Goal: Task Accomplishment & Management: Complete application form

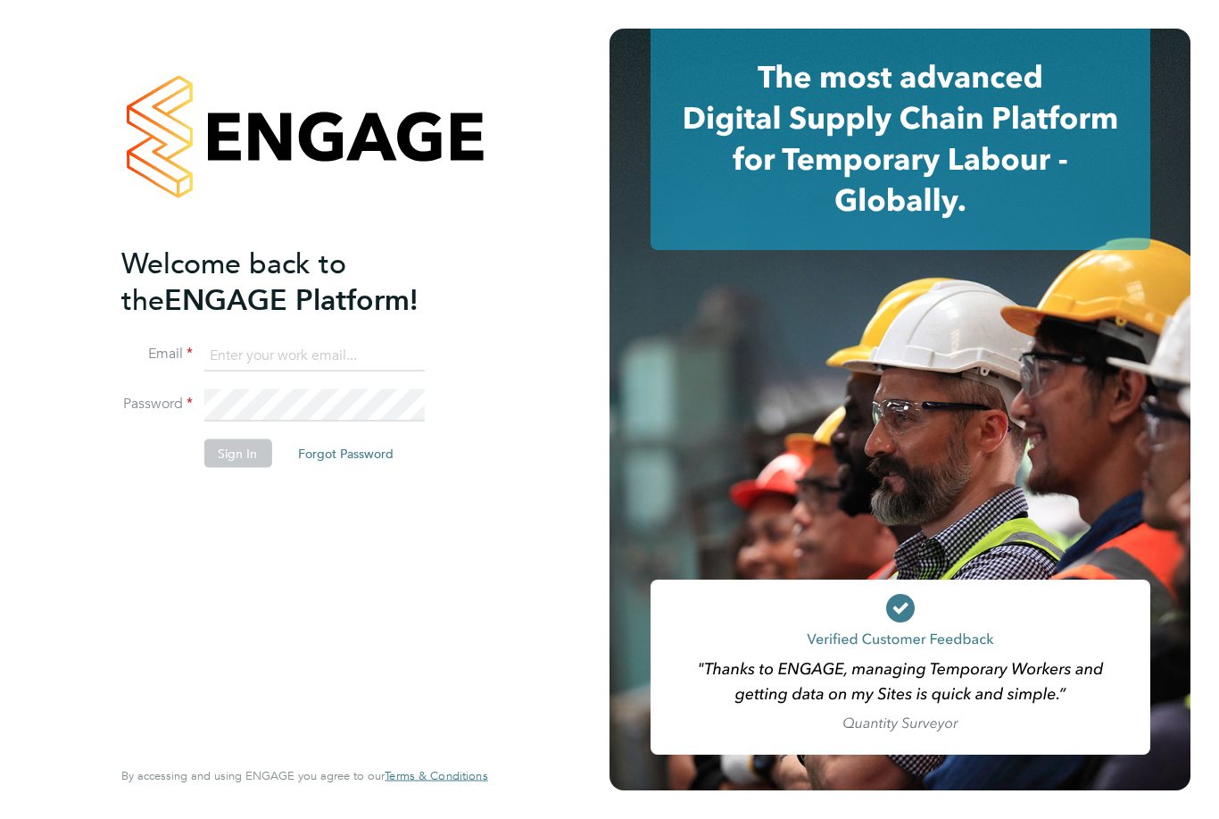
click at [286, 359] on input at bounding box center [314, 355] width 220 height 32
type input "[EMAIL_ADDRESS][DOMAIN_NAME]"
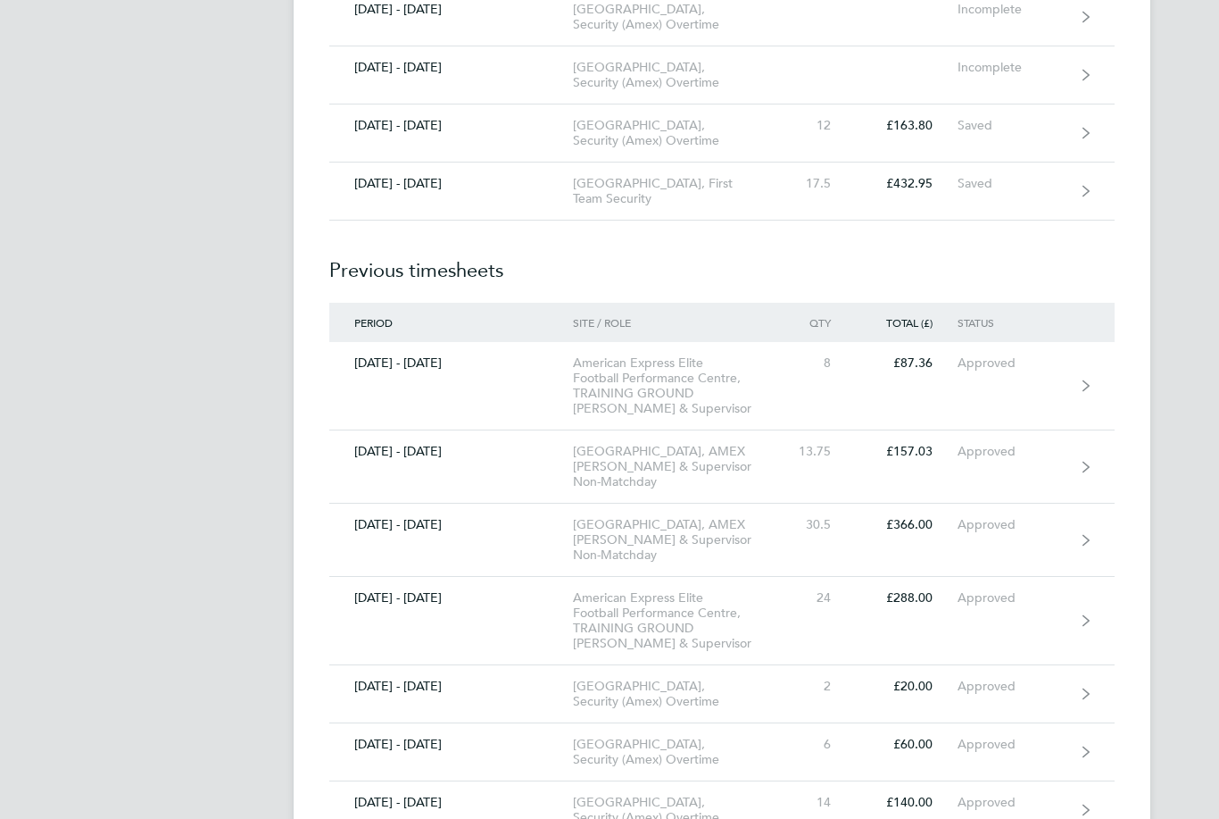
scroll to position [3207, 0]
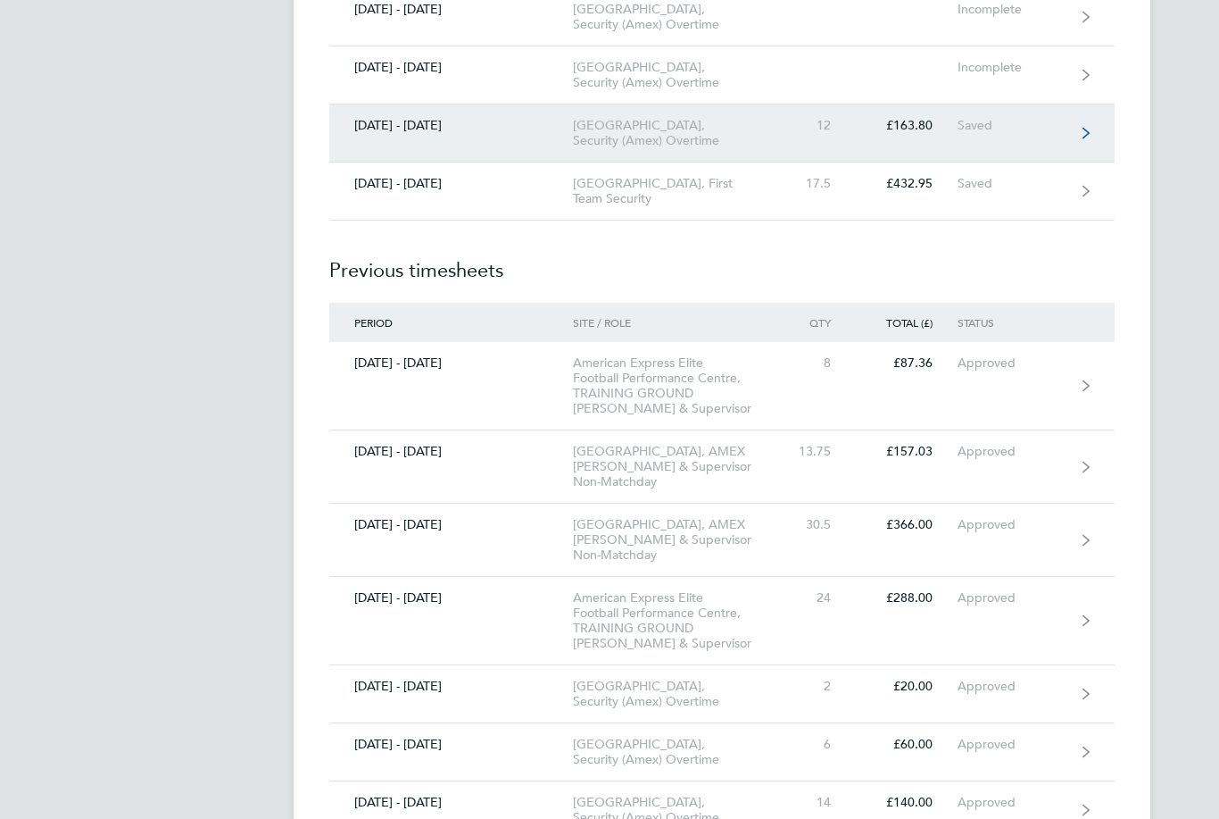
click at [736, 149] on div "American Express Community Stadium, Security (Amex) Overtime" at bounding box center [675, 134] width 204 height 30
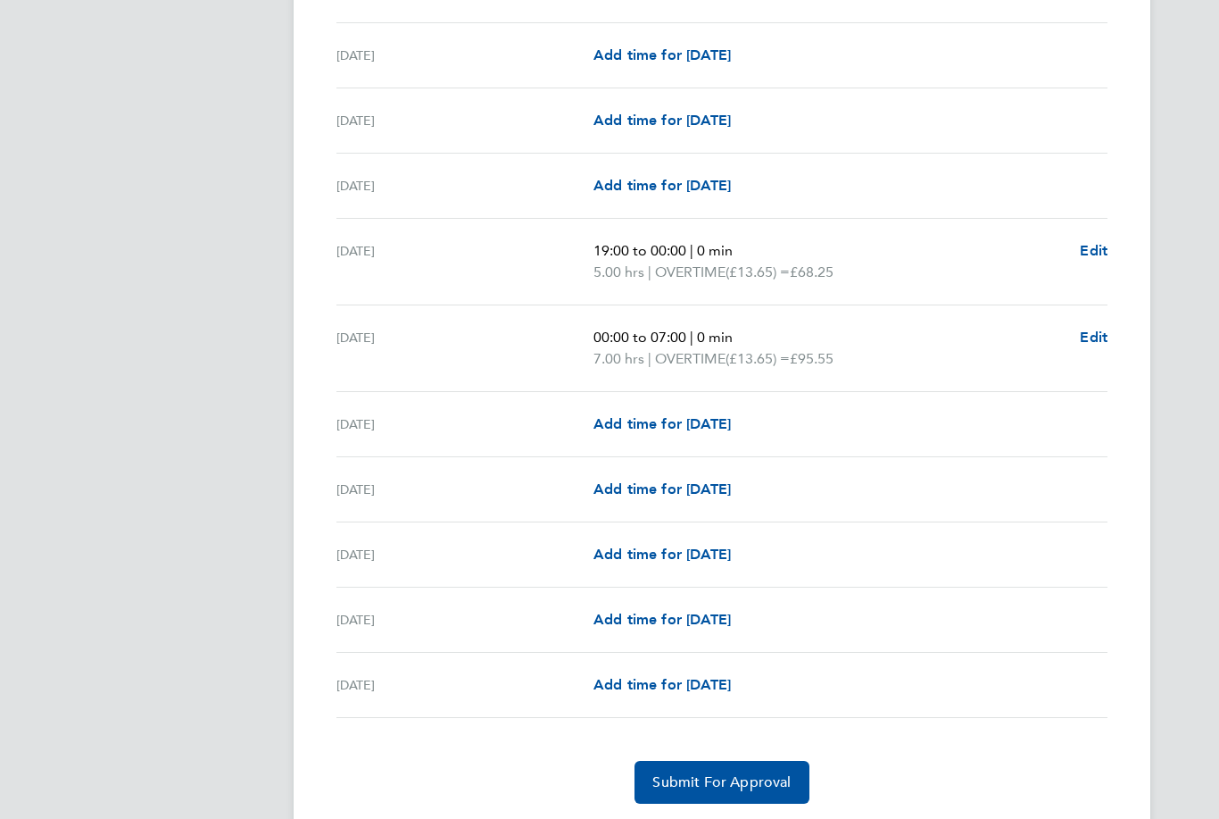
scroll to position [1843, 0]
click at [765, 784] on span "Submit For Approval" at bounding box center [722, 781] width 138 height 18
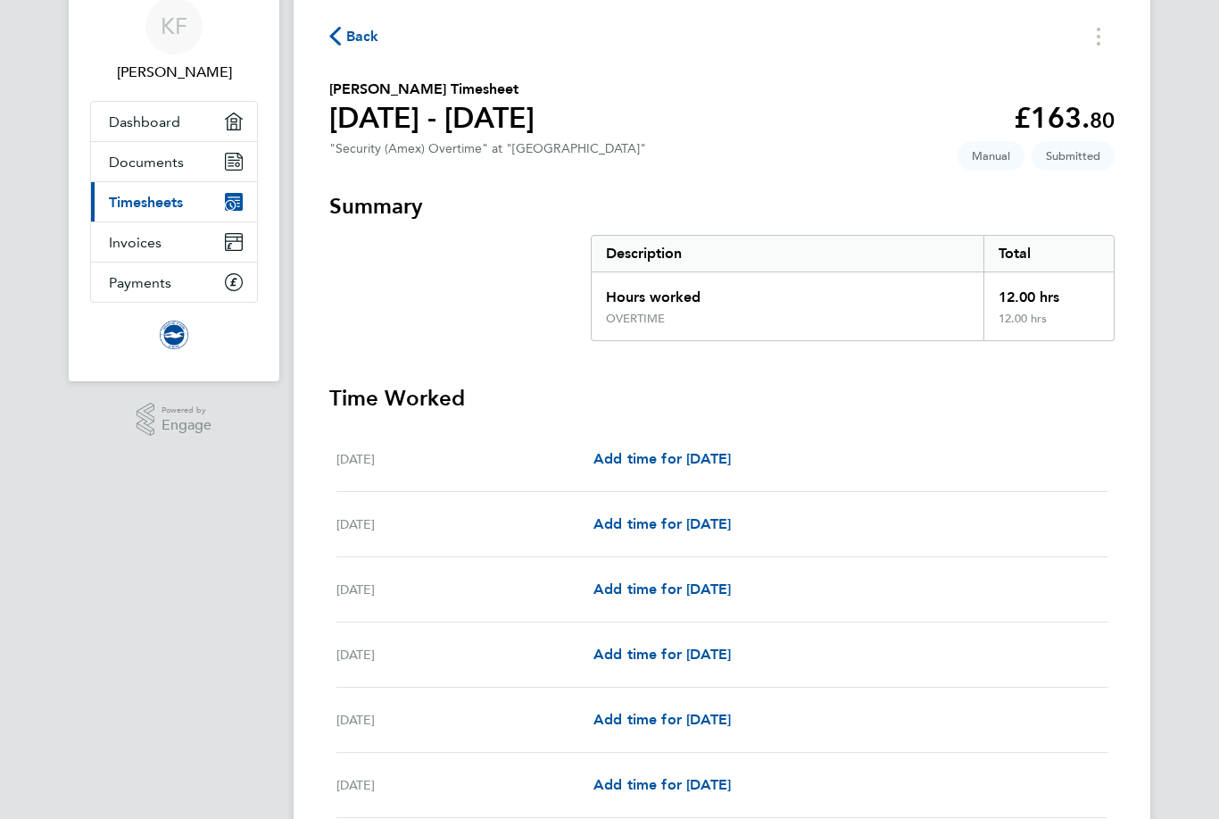
scroll to position [0, 0]
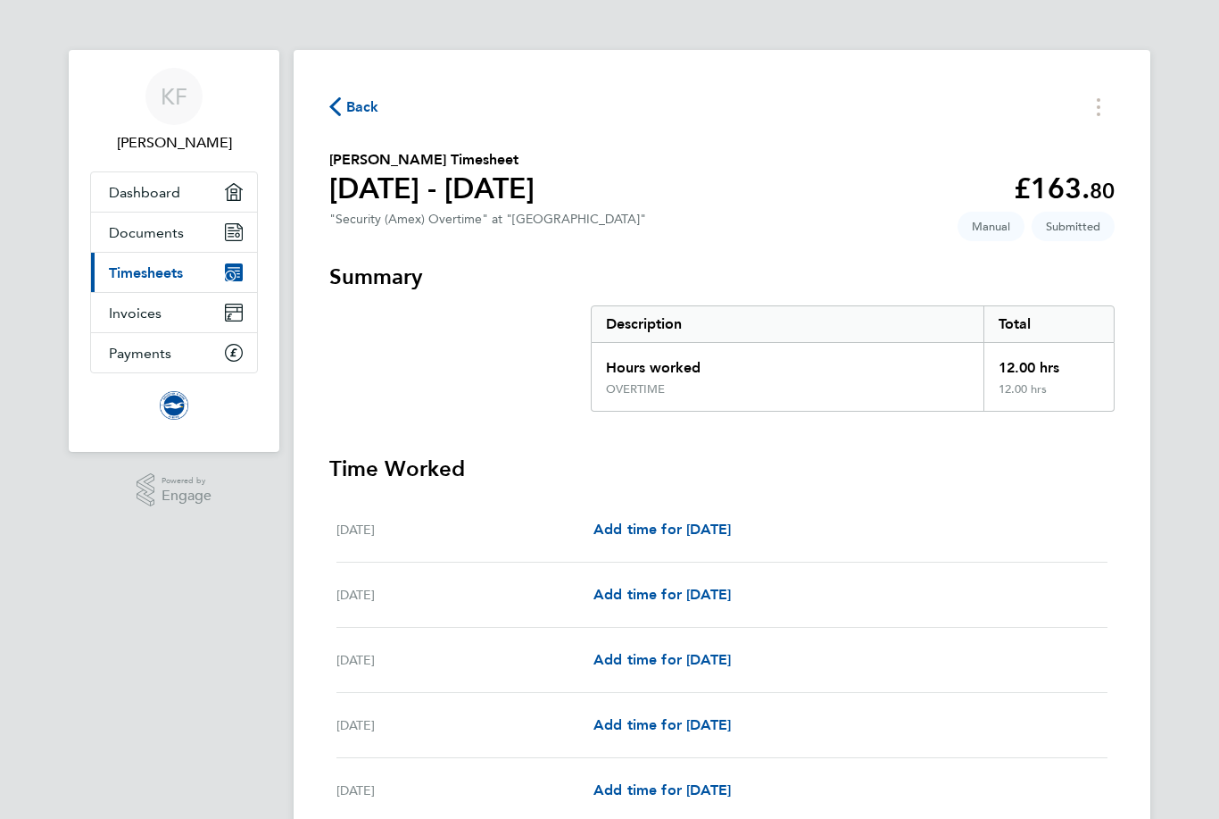
click at [358, 110] on span "Back" at bounding box center [362, 106] width 33 height 21
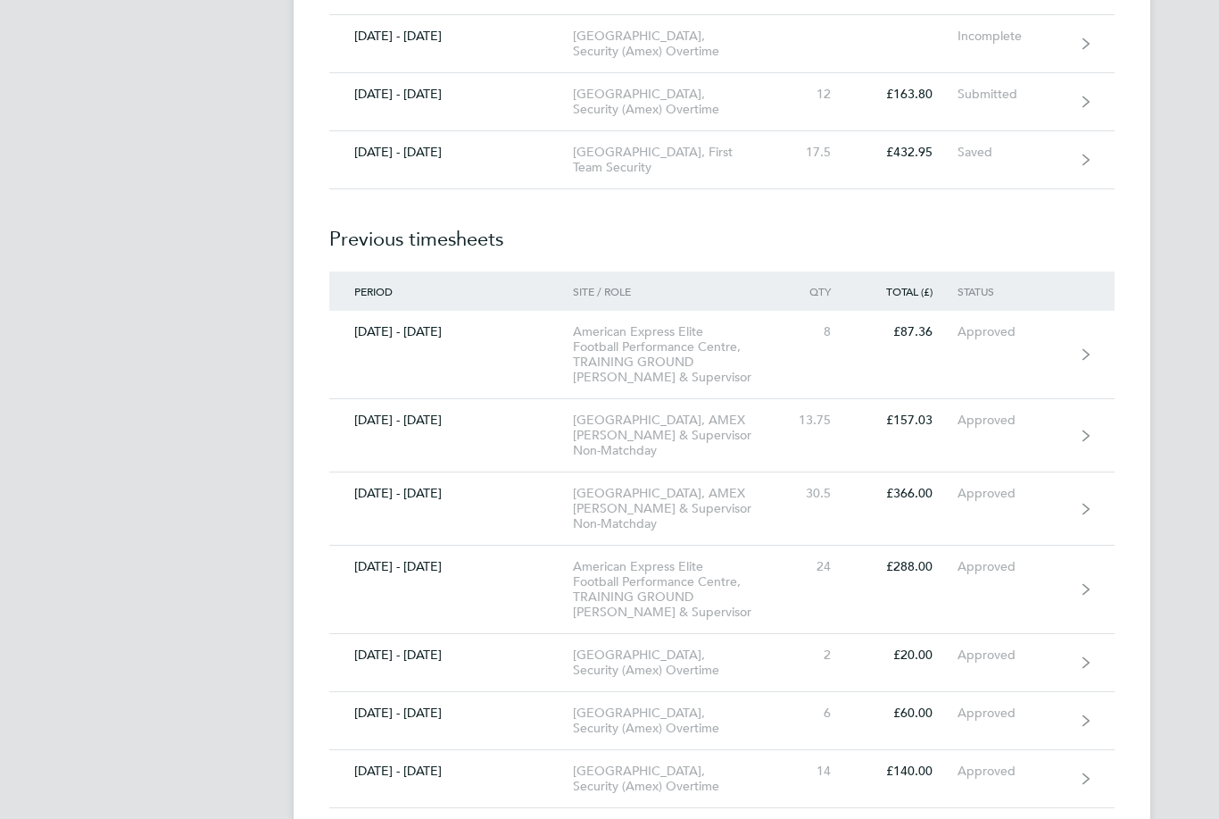
scroll to position [3222, 0]
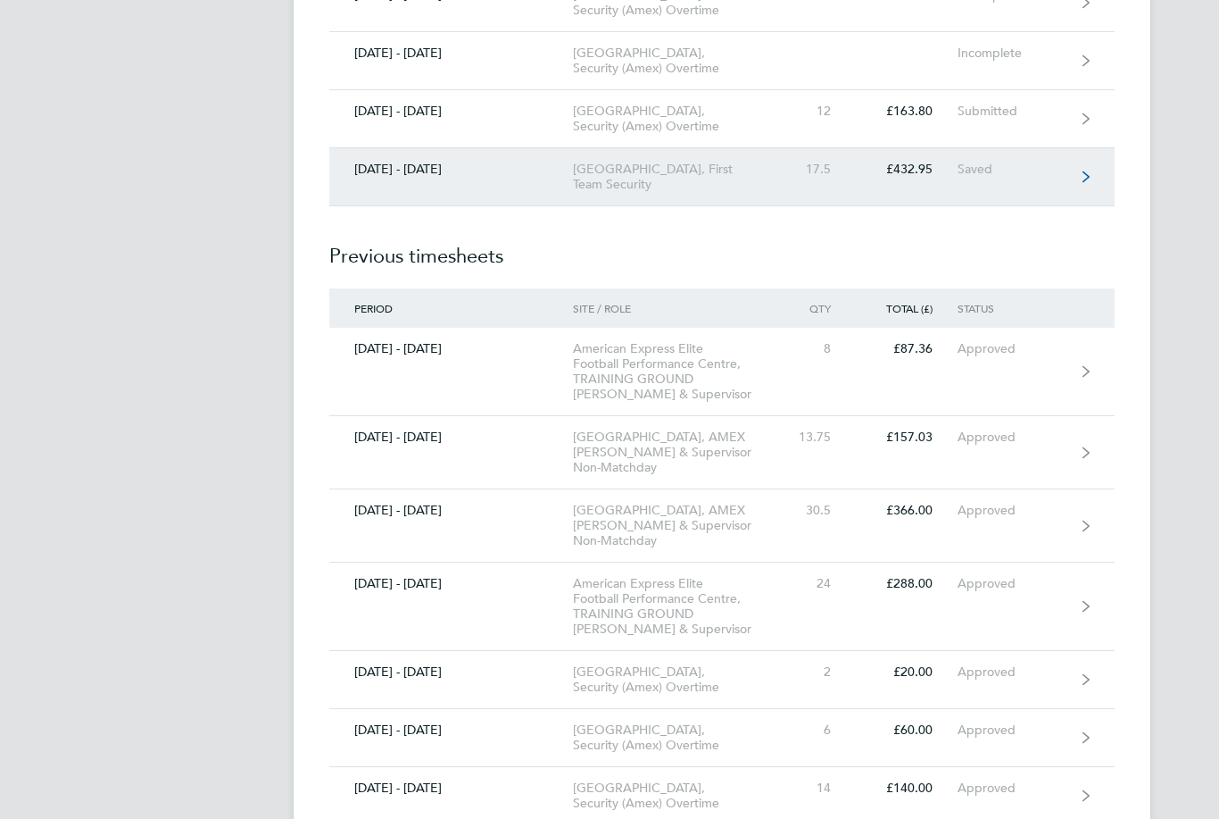
click at [723, 192] on div "American Express Community Stadium, First Team Security" at bounding box center [675, 177] width 204 height 30
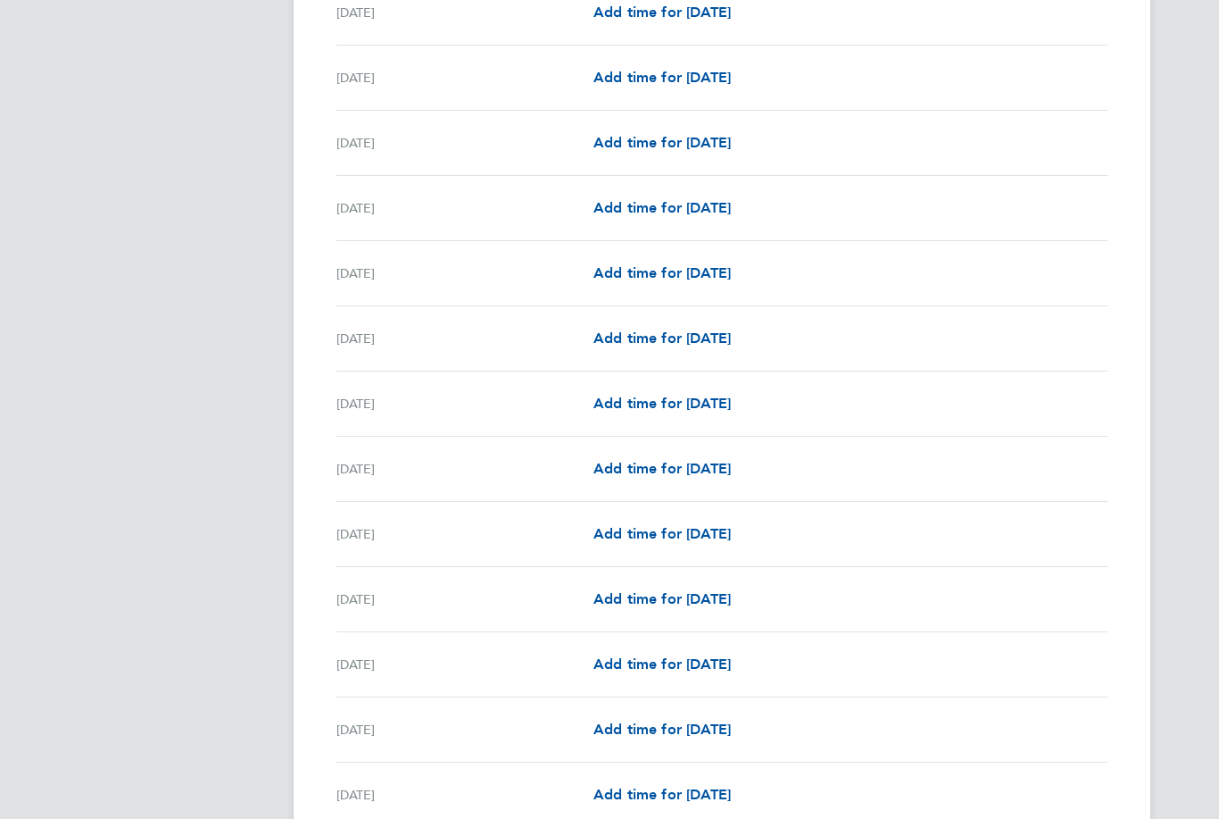
scroll to position [1843, 0]
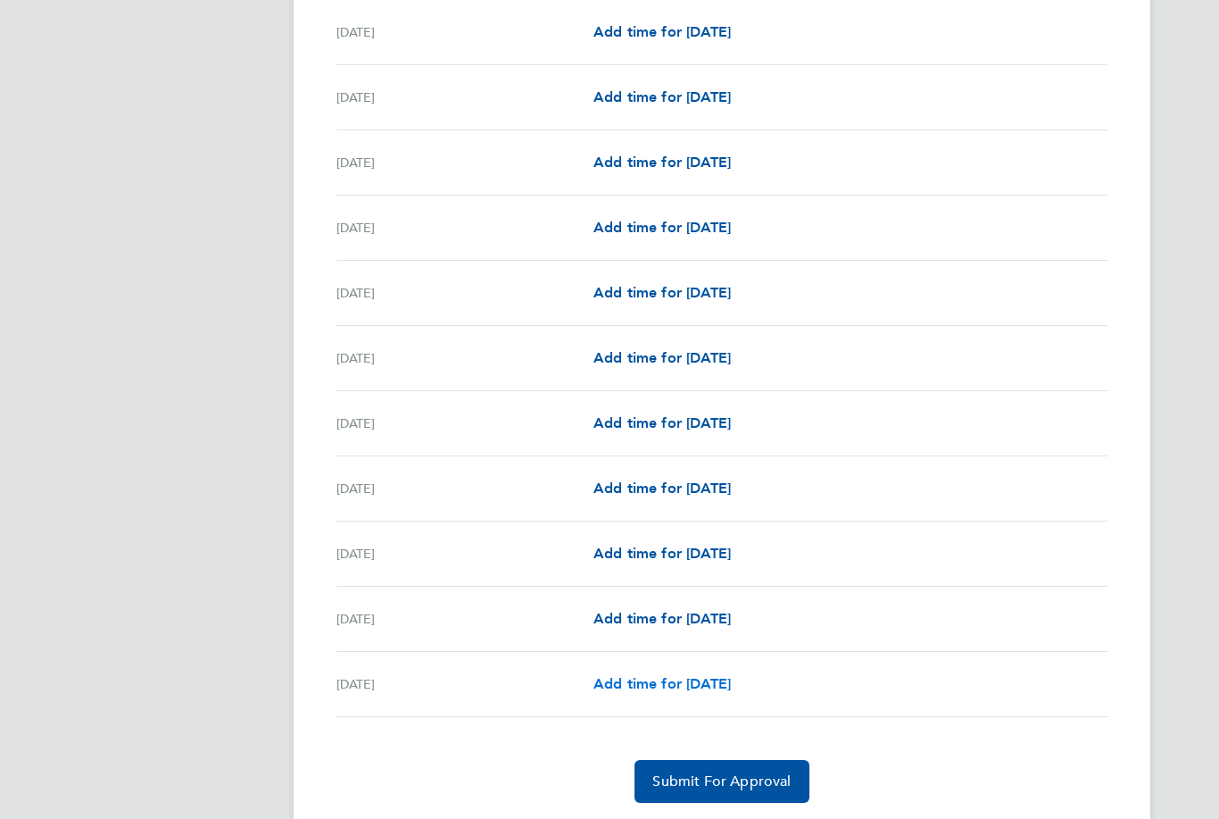
click at [677, 687] on span "Add time for Sun 31 Aug" at bounding box center [662, 683] width 137 height 17
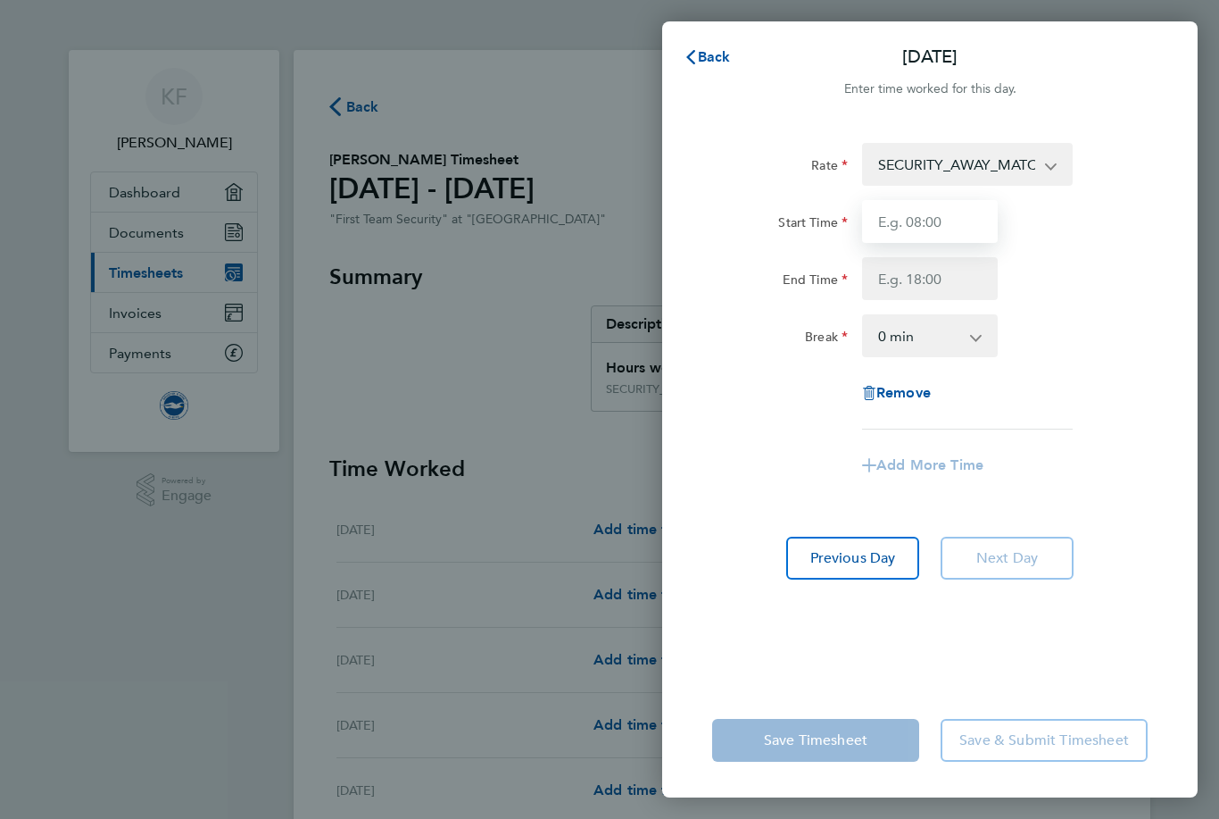
click at [955, 224] on input "Start Time" at bounding box center [930, 221] width 136 height 43
click at [919, 278] on input "End Time" at bounding box center [930, 278] width 136 height 43
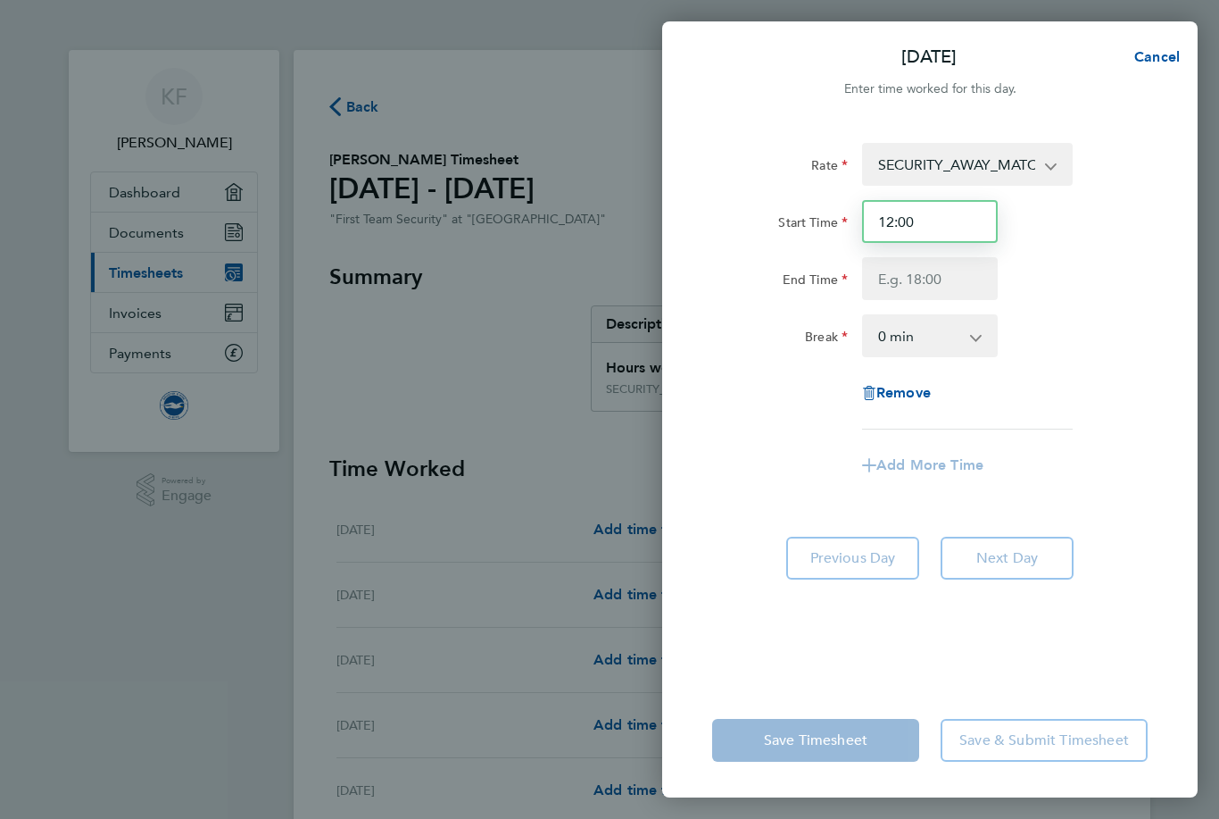
click at [958, 224] on input "12:00" at bounding box center [930, 221] width 136 height 43
type input "1"
type input "09:15"
type input "18:00"
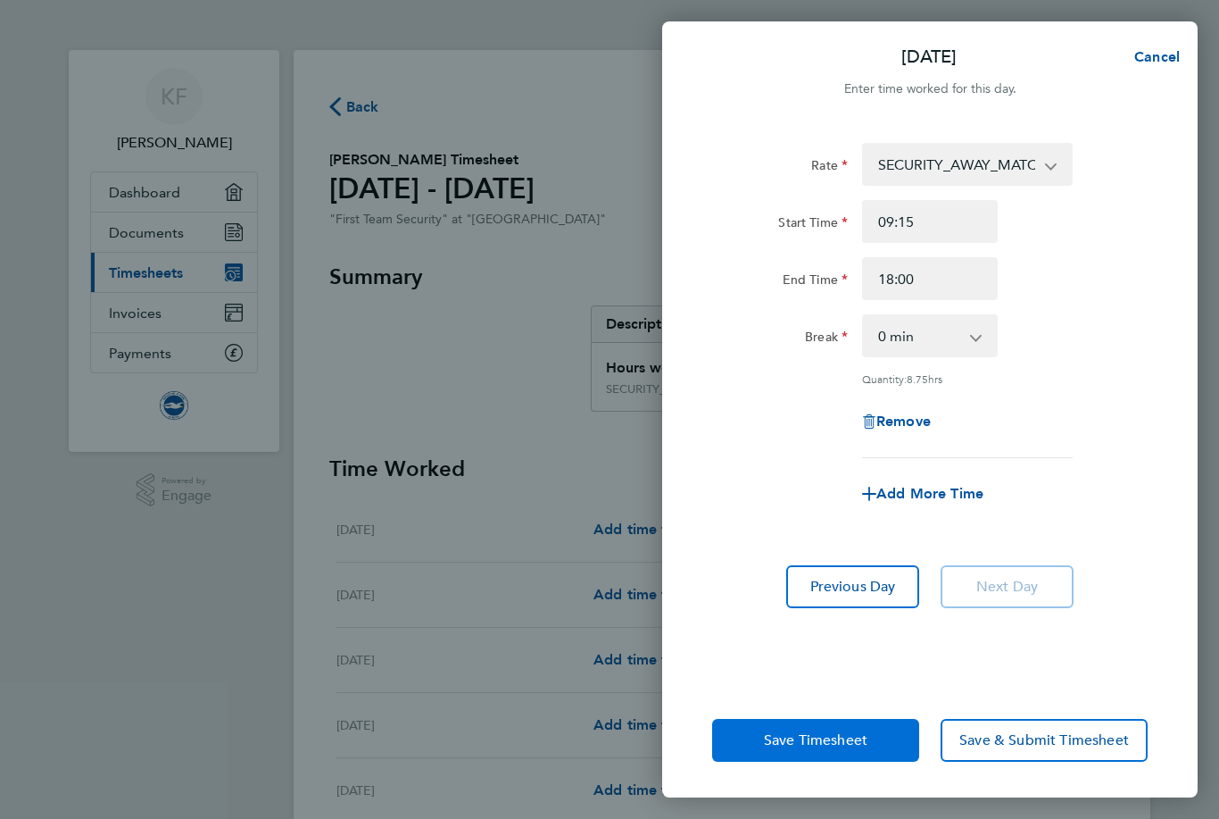
click at [834, 749] on span "Save Timesheet" at bounding box center [816, 740] width 104 height 18
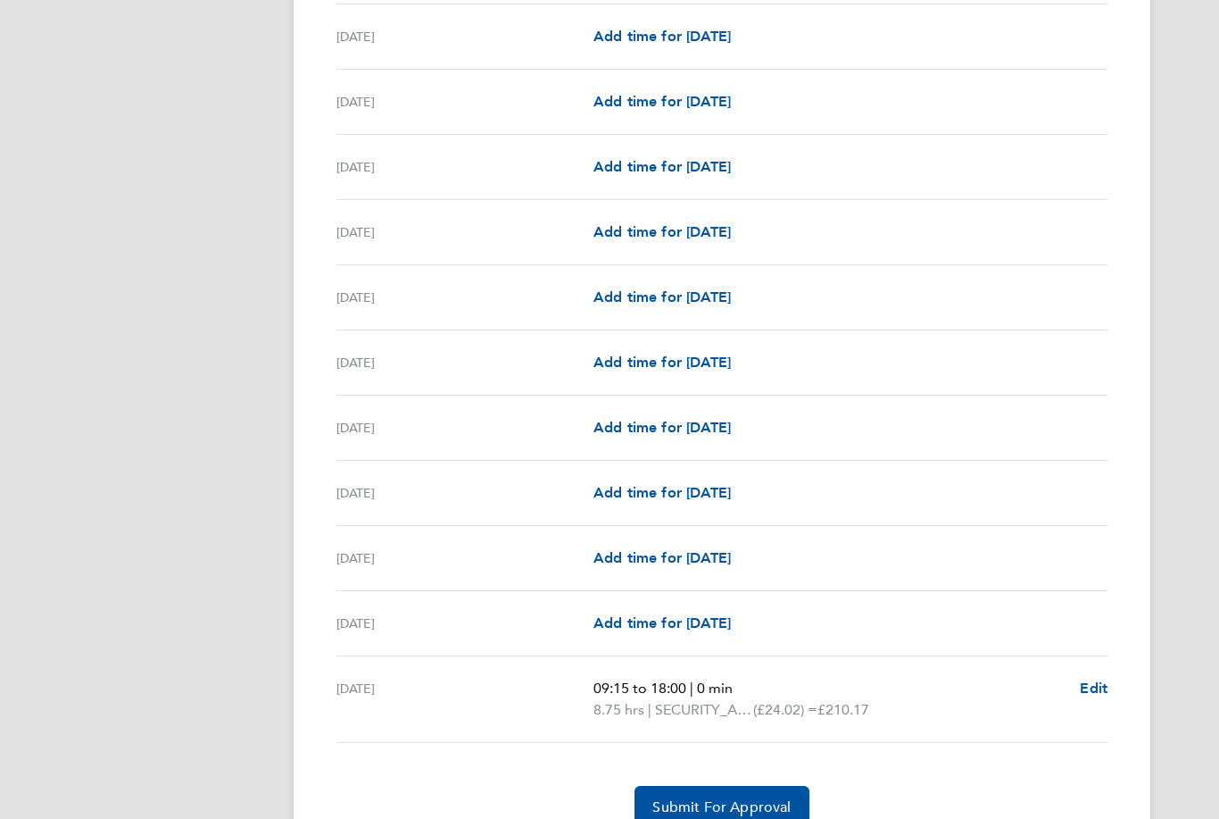
scroll to position [1858, 0]
click at [1099, 691] on span "Edit" at bounding box center [1094, 686] width 28 height 17
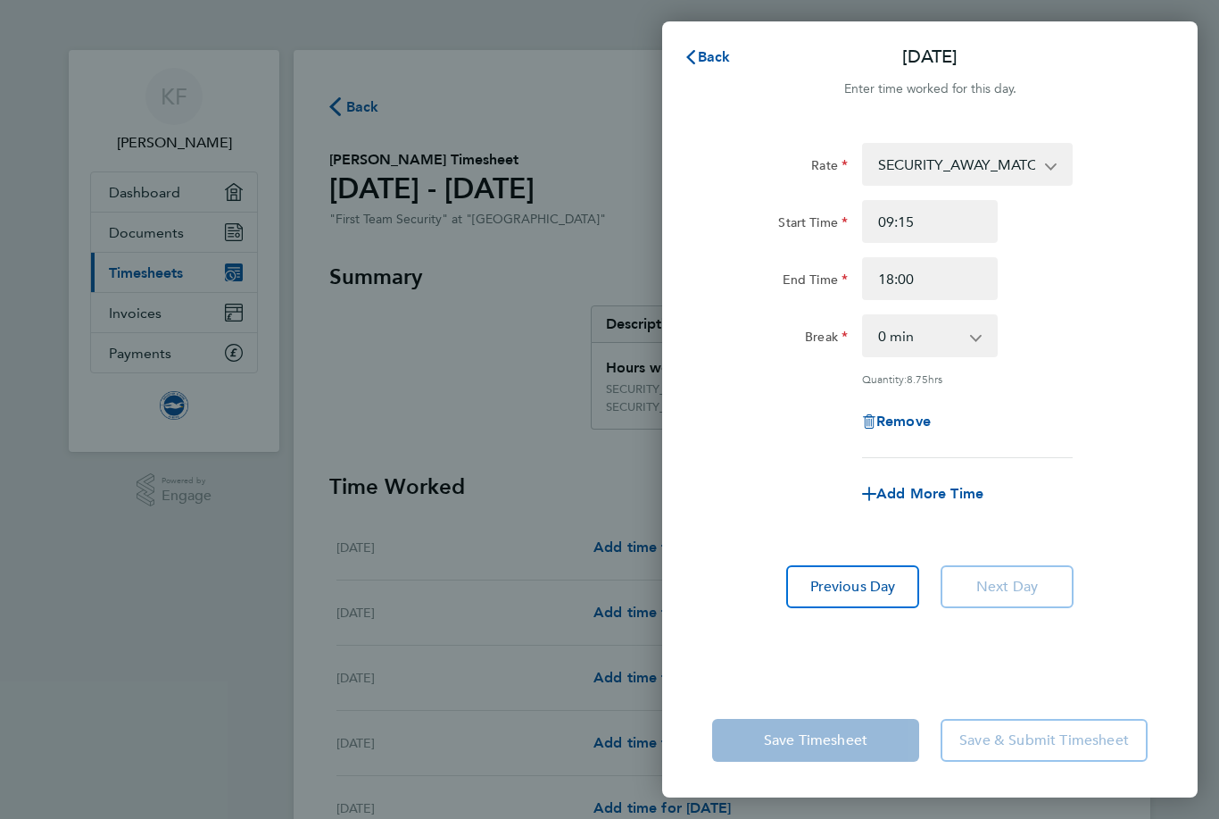
click at [1047, 168] on select "SECURITY_AWAY_MATCHES - 24.02" at bounding box center [957, 164] width 186 height 39
click at [721, 55] on span "Back" at bounding box center [714, 56] width 33 height 17
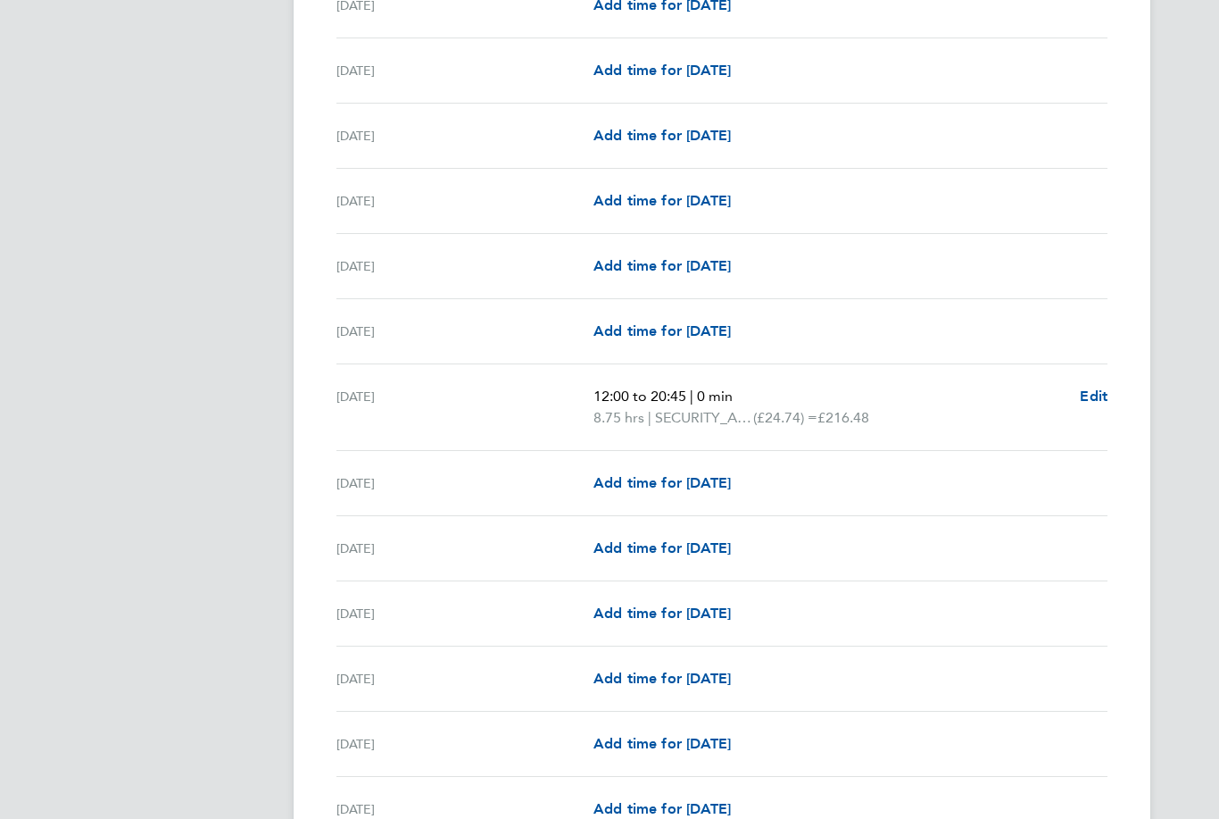
scroll to position [681, 0]
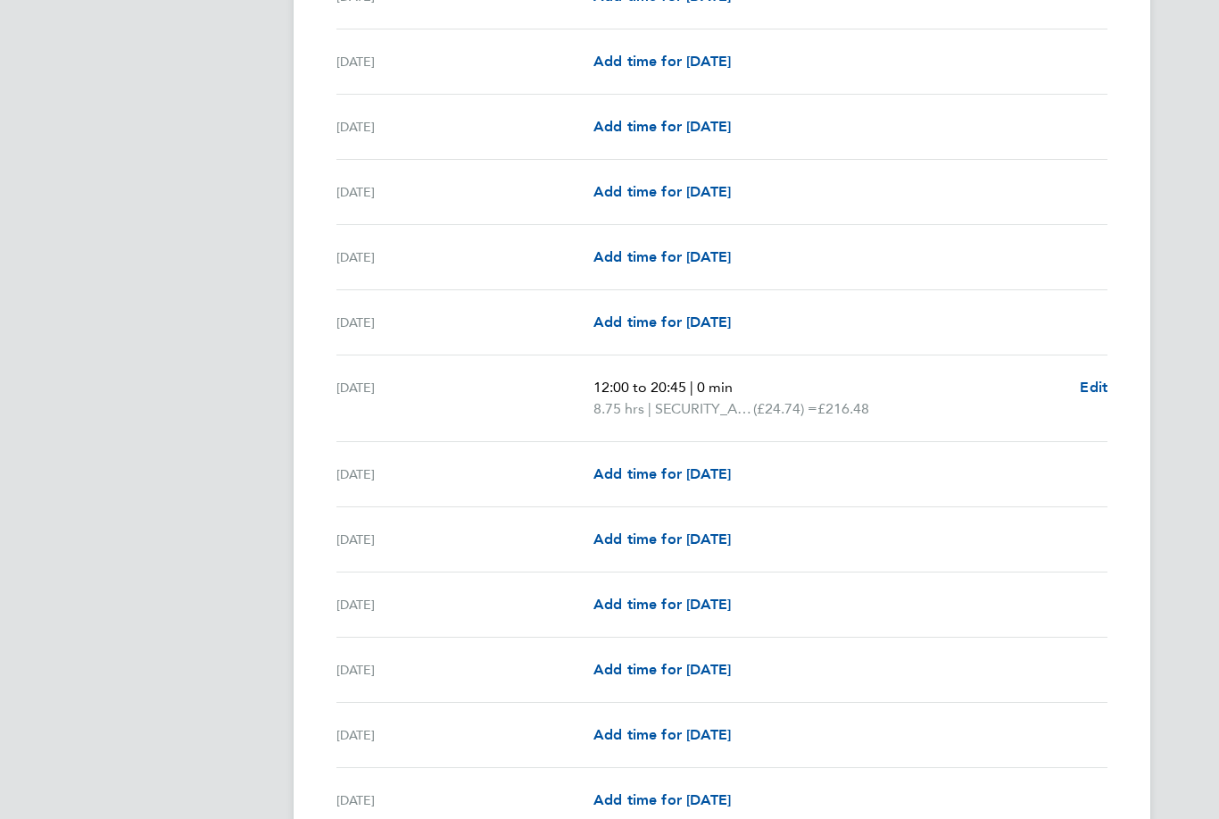
click at [943, 404] on p "8.75 hrs | SECURITY_AWAY_MATCHES (£24.74) = £216.48" at bounding box center [830, 408] width 472 height 21
click at [1089, 388] on span "Edit" at bounding box center [1094, 387] width 28 height 17
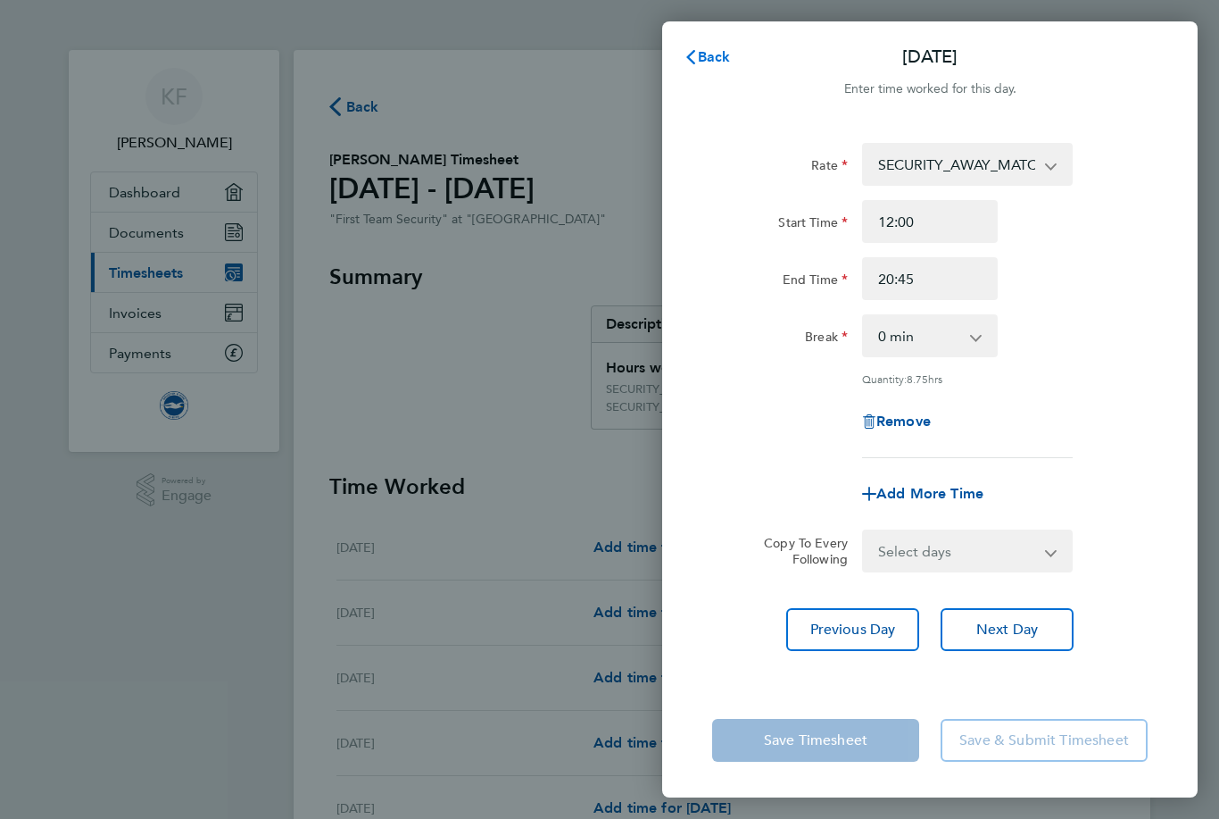
click at [711, 51] on span "Back" at bounding box center [714, 56] width 33 height 17
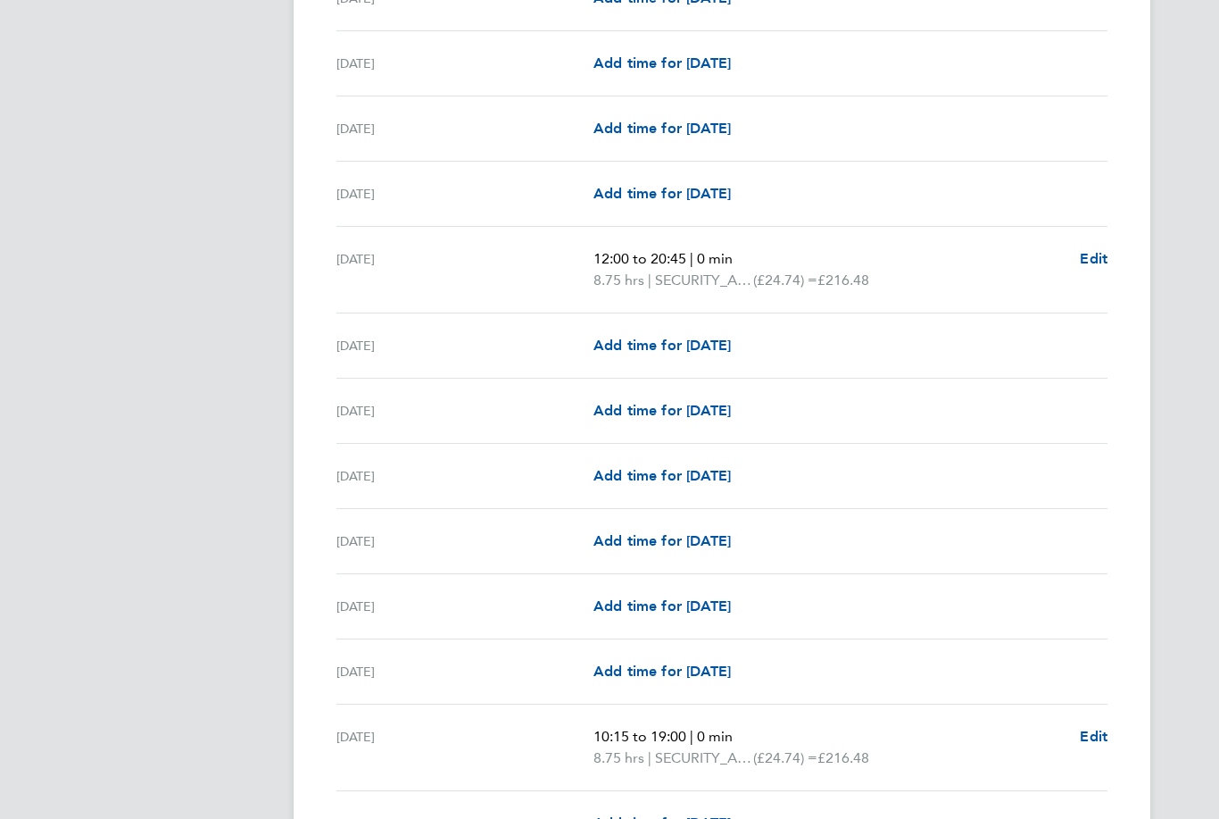
scroll to position [810, 0]
click at [717, 678] on span "Add time for Fri 15 Aug" at bounding box center [662, 670] width 137 height 17
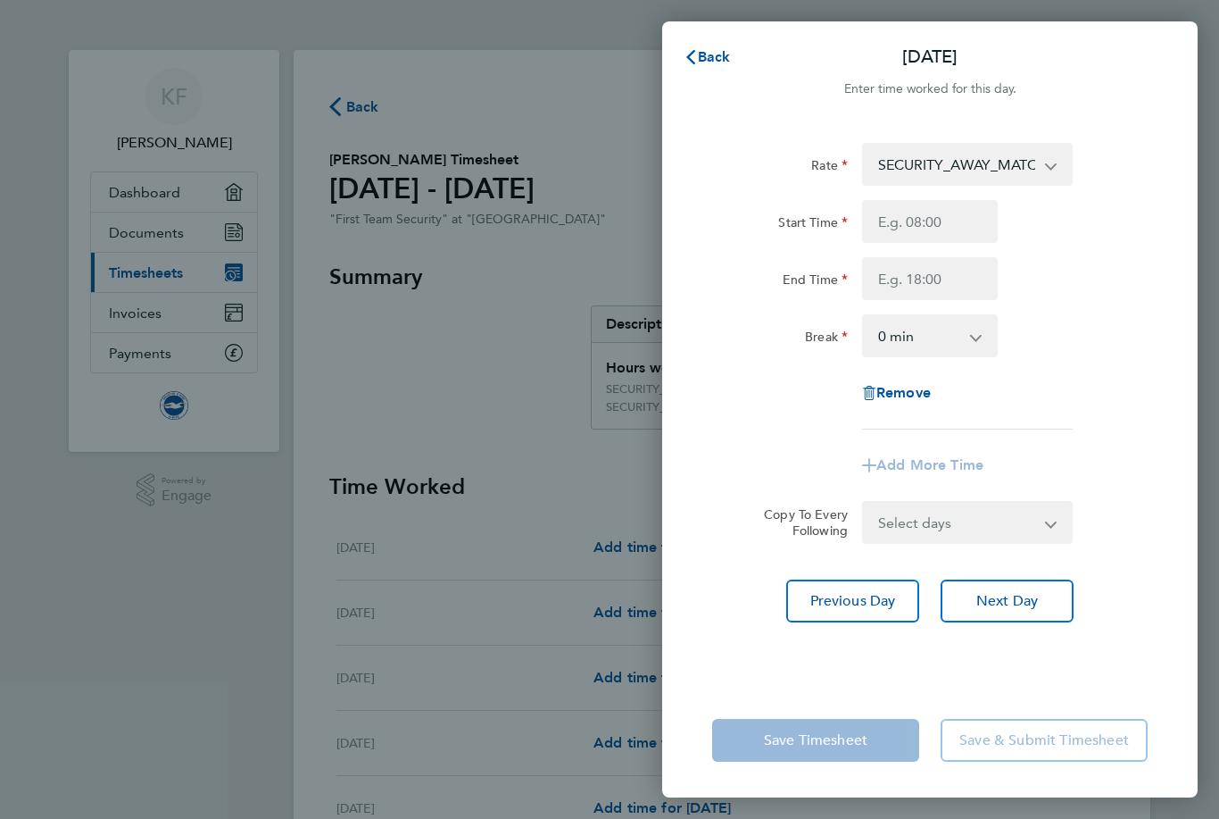
click at [1046, 171] on select "SECURITY_AWAY_MATCHES - 24.02" at bounding box center [957, 164] width 186 height 39
click at [709, 44] on button "Back" at bounding box center [707, 57] width 83 height 36
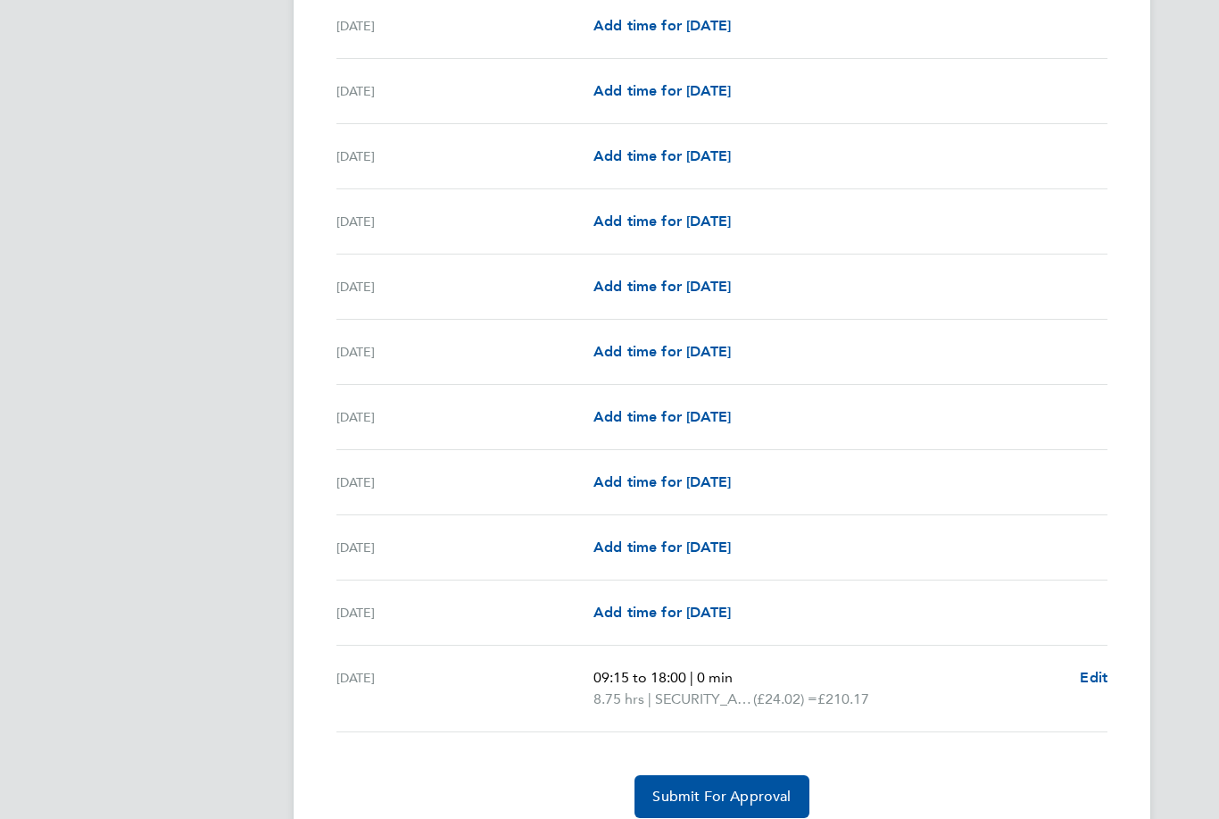
scroll to position [1883, 0]
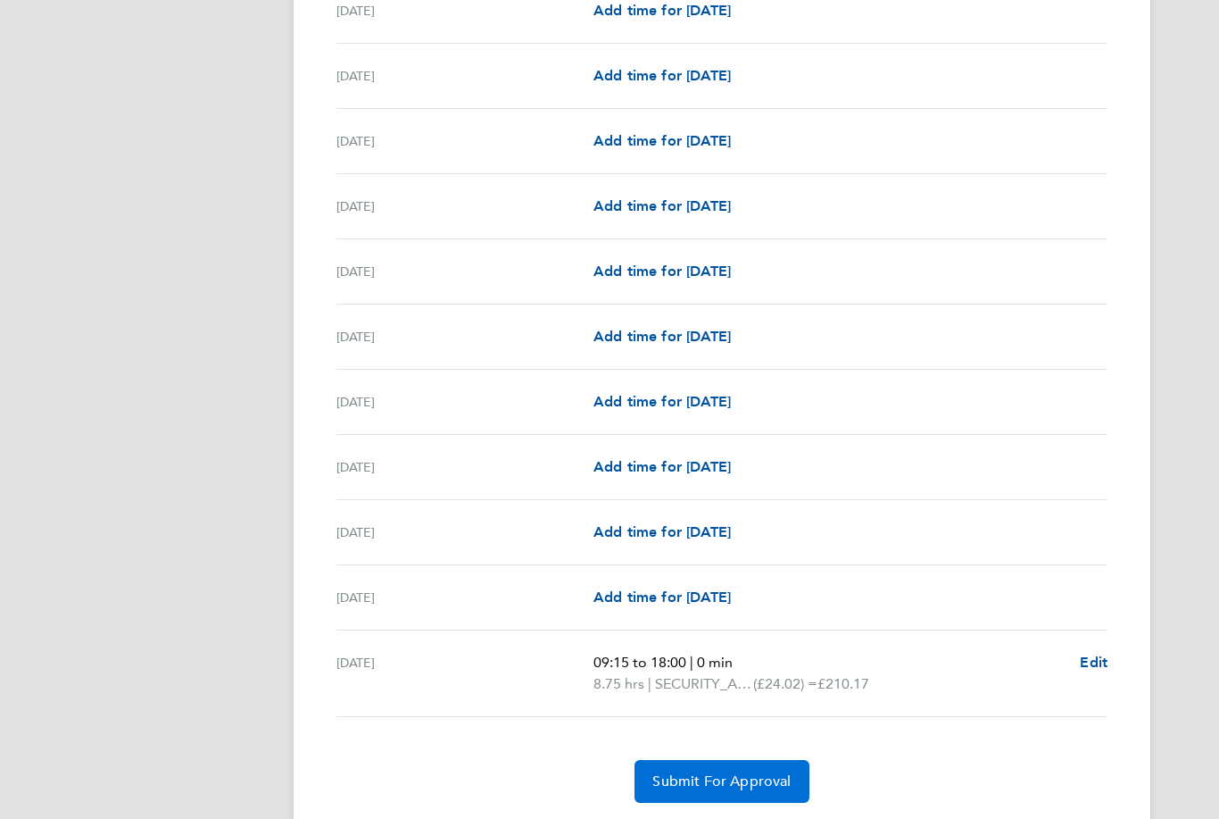
click at [743, 786] on span "Submit For Approval" at bounding box center [722, 781] width 138 height 18
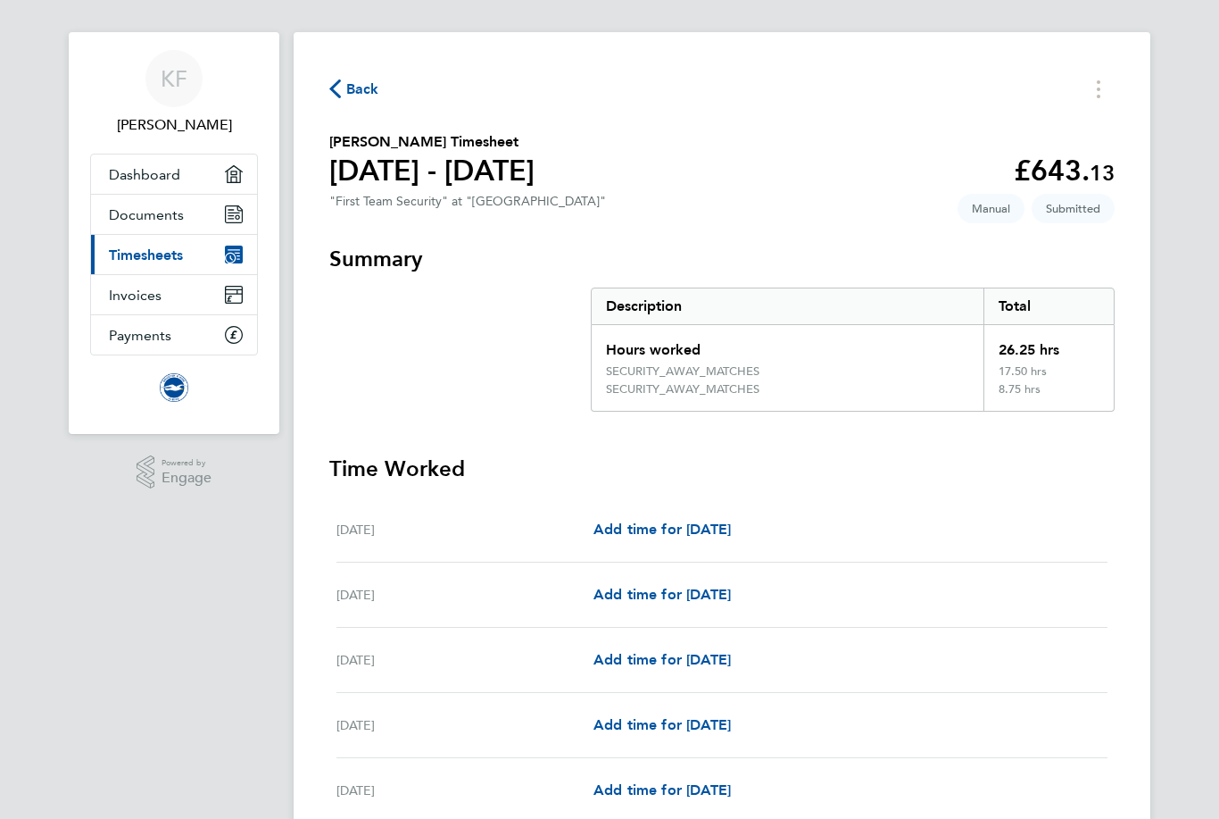
scroll to position [0, 0]
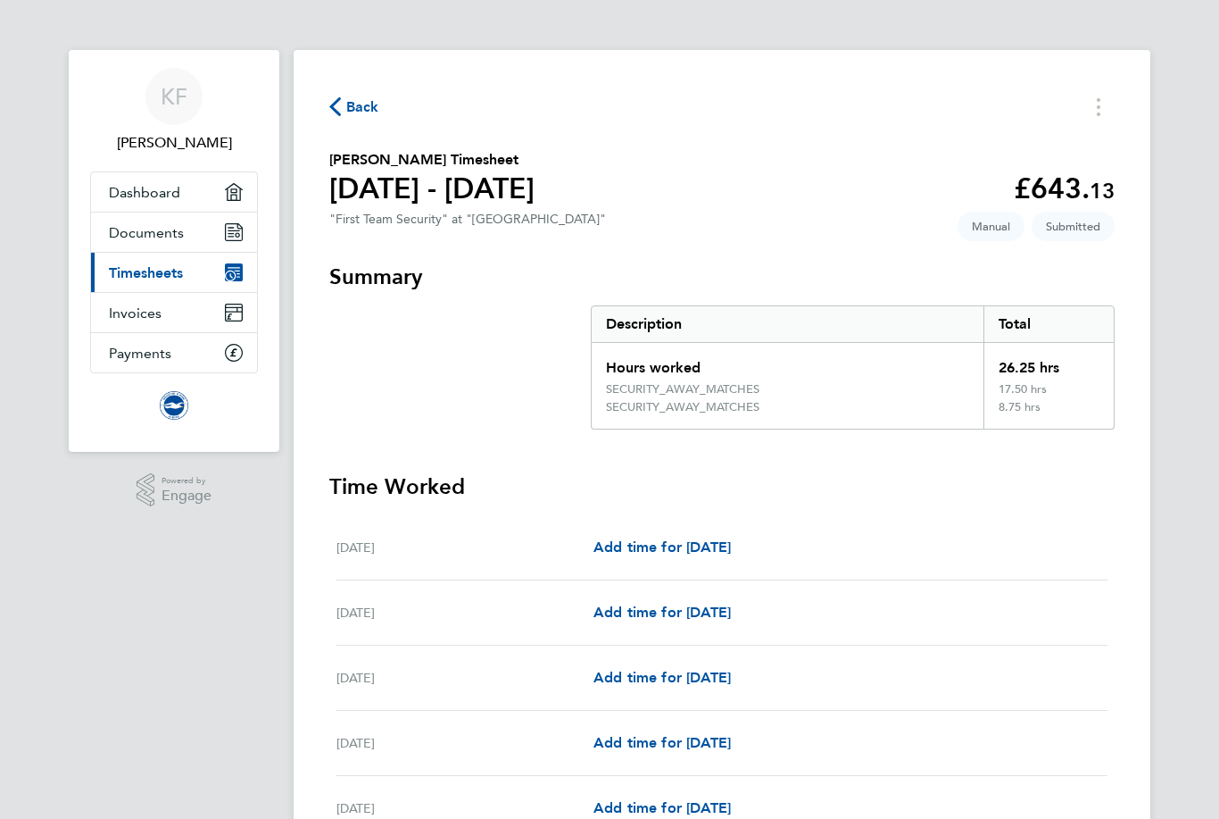
click at [362, 101] on span "Back" at bounding box center [362, 106] width 33 height 21
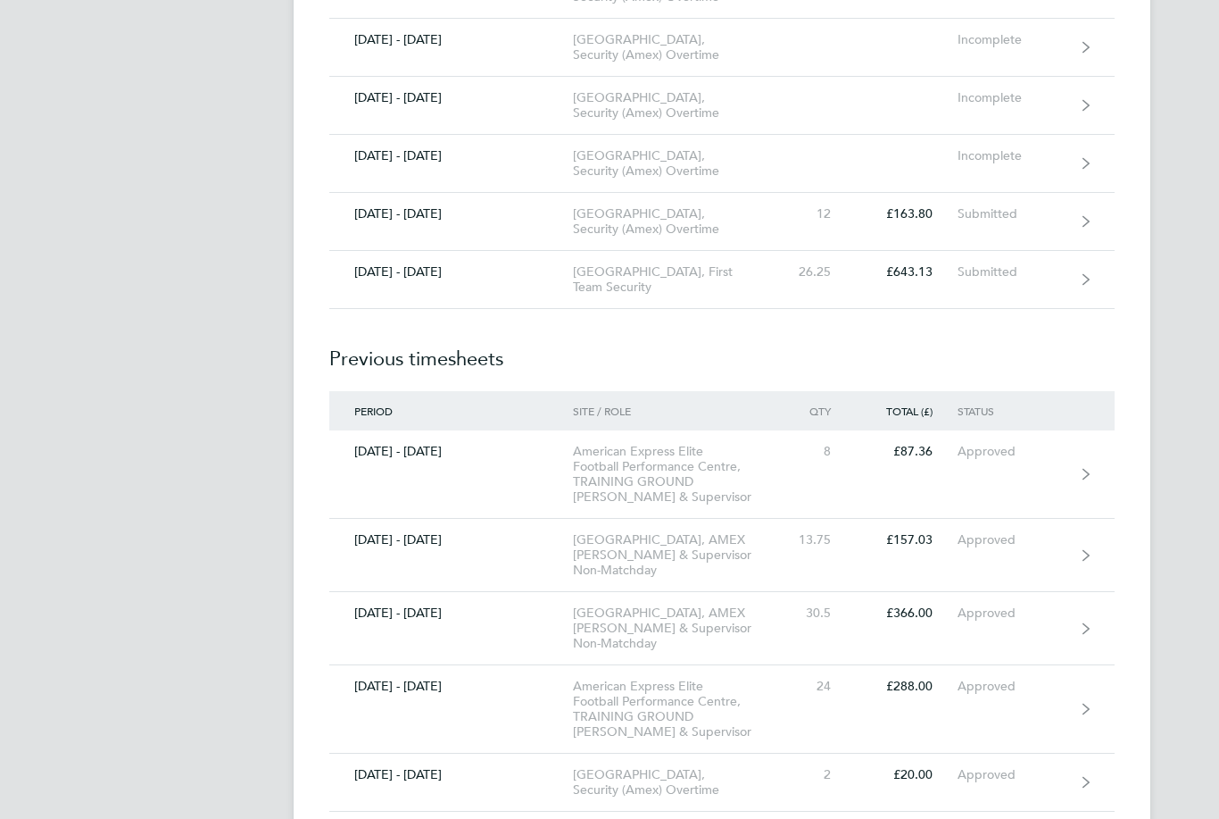
scroll to position [3154, 0]
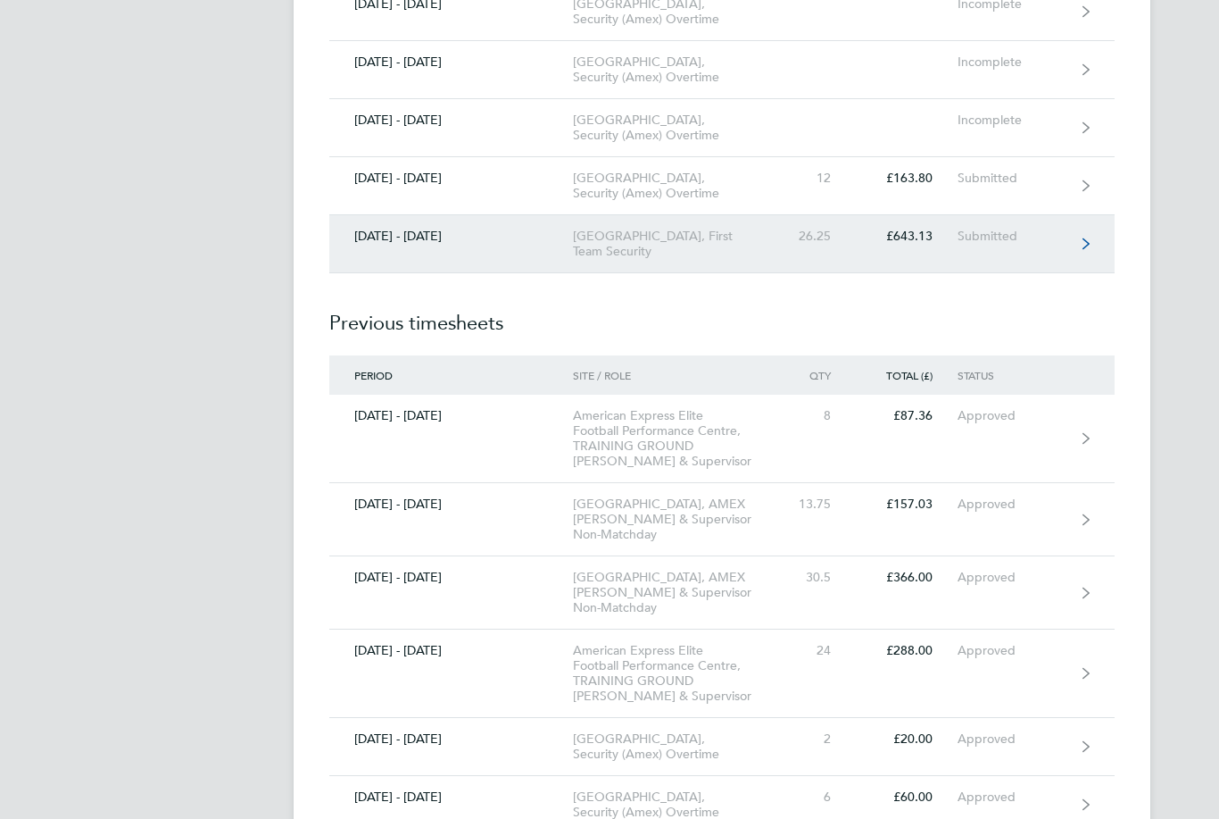
click at [1080, 274] on link "01 - 31 Aug 2025 American Express Community Stadium, First Team Security 26.25 …" at bounding box center [722, 245] width 786 height 58
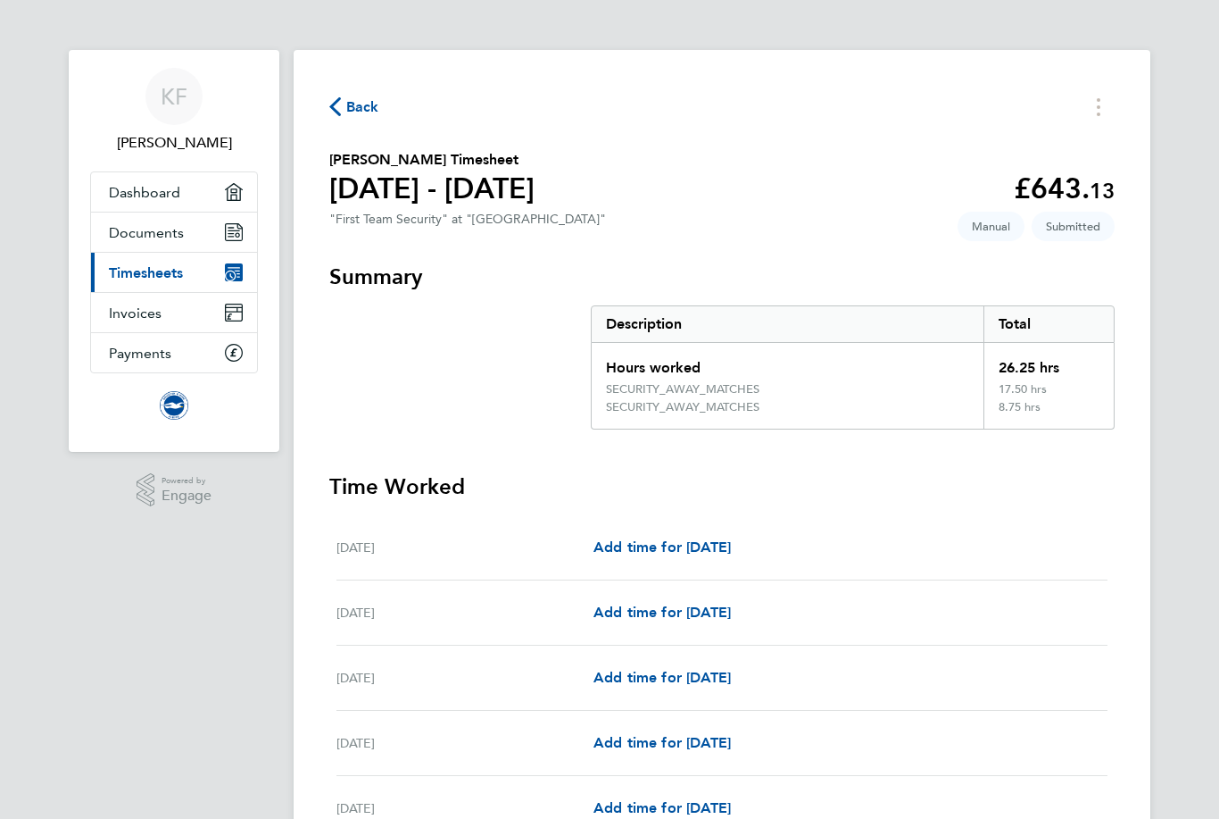
click at [336, 111] on icon "button" at bounding box center [335, 106] width 12 height 19
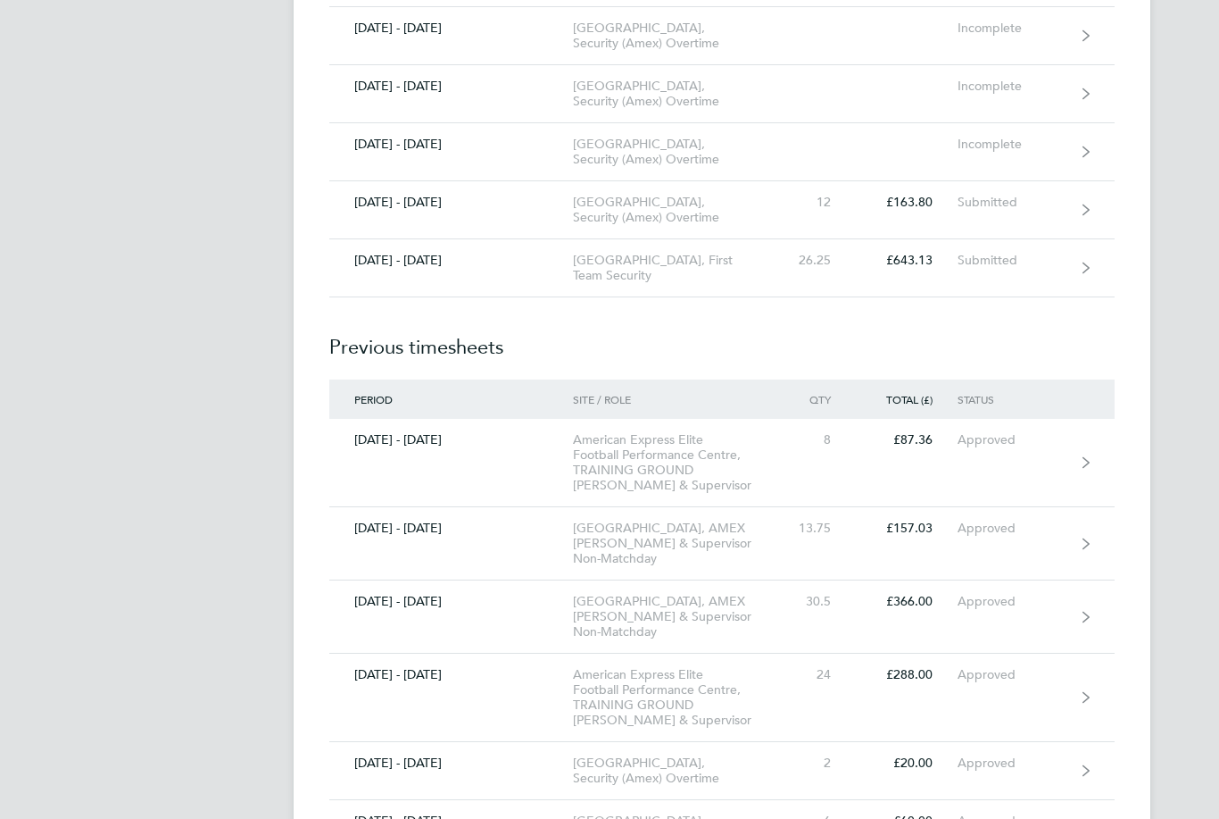
scroll to position [3141, 0]
